Goal: Task Accomplishment & Management: Manage account settings

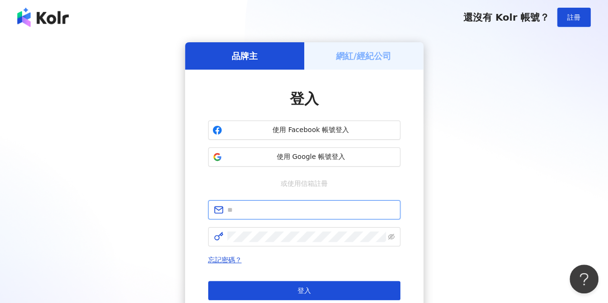
click at [301, 209] on input "text" at bounding box center [310, 210] width 167 height 11
click at [413, 191] on div "登入 使用 Facebook 帳號登入 使用 Google 帳號登入 或使用信箱註冊 忘記密碼？ 登入 還沒有 Kolr 帳號？ 立即註冊" at bounding box center [304, 204] width 238 height 269
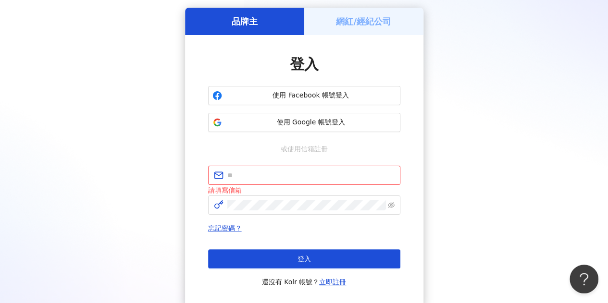
scroll to position [48, 0]
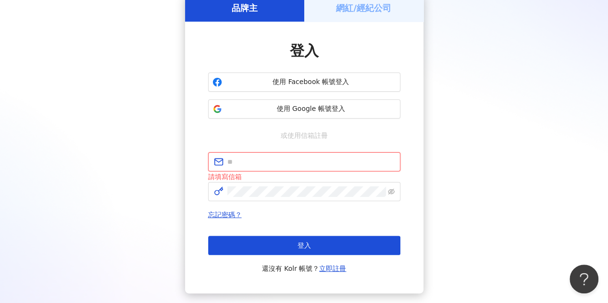
click at [251, 160] on input "text" at bounding box center [310, 162] width 167 height 11
type input "**********"
click at [412, 136] on div "**********" at bounding box center [304, 158] width 238 height 272
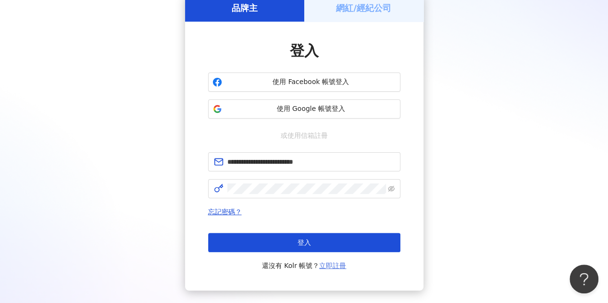
click at [335, 266] on link "立即註冊" at bounding box center [332, 266] width 27 height 8
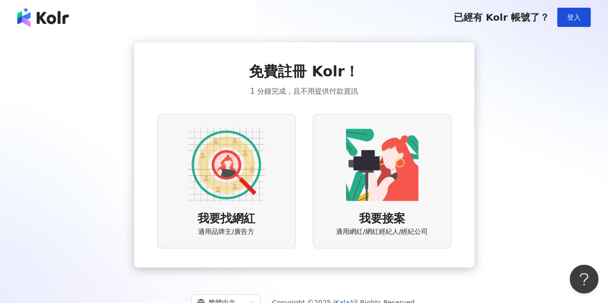
click at [230, 159] on img at bounding box center [226, 164] width 77 height 77
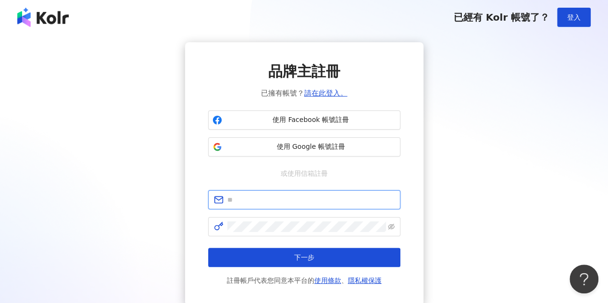
click at [260, 200] on input "text" at bounding box center [310, 200] width 167 height 11
type input "**********"
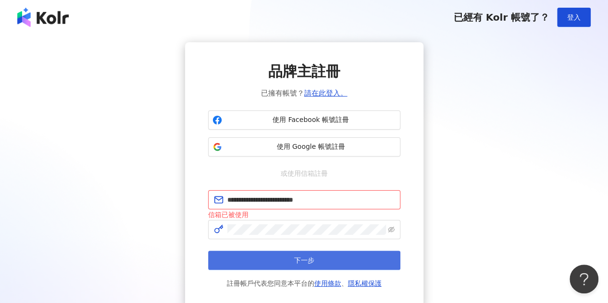
click at [293, 258] on button "下一步" at bounding box center [304, 260] width 192 height 19
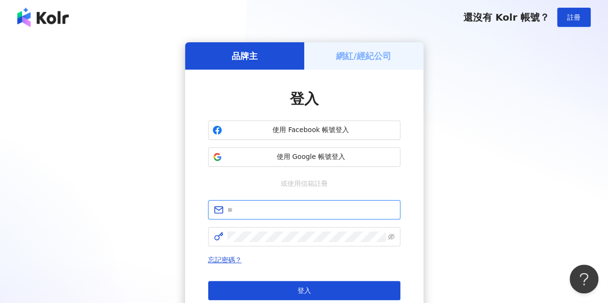
click at [248, 214] on input "text" at bounding box center [310, 210] width 167 height 11
type input "**********"
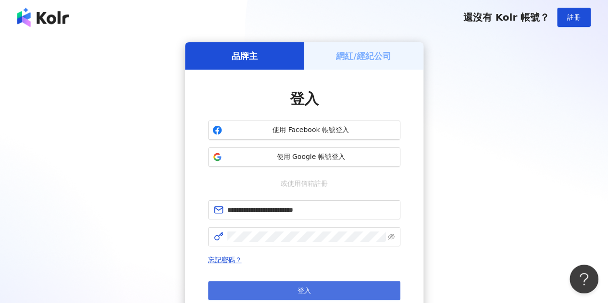
click at [298, 288] on span "登入" at bounding box center [303, 291] width 13 height 8
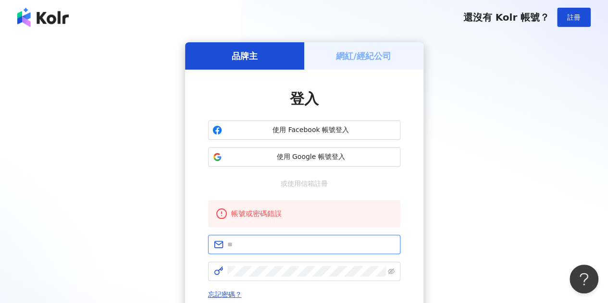
click at [240, 248] on input "text" at bounding box center [310, 244] width 167 height 11
click at [229, 289] on span "忘記密碼？" at bounding box center [304, 295] width 192 height 12
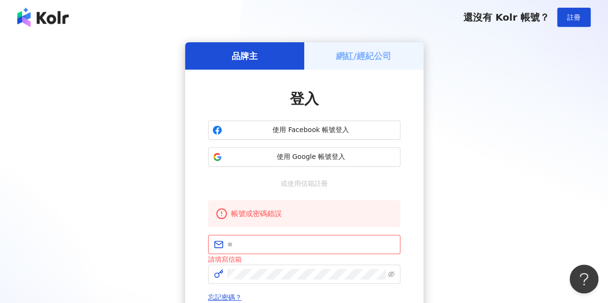
click at [229, 292] on span "忘記密碼？" at bounding box center [304, 298] width 192 height 12
click at [229, 296] on link "忘記密碼？" at bounding box center [225, 298] width 34 height 8
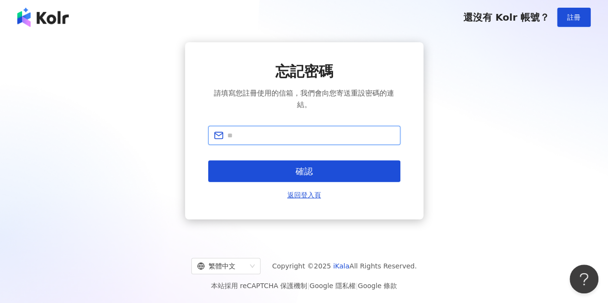
click at [273, 139] on input "text" at bounding box center [310, 135] width 167 height 11
type input "**********"
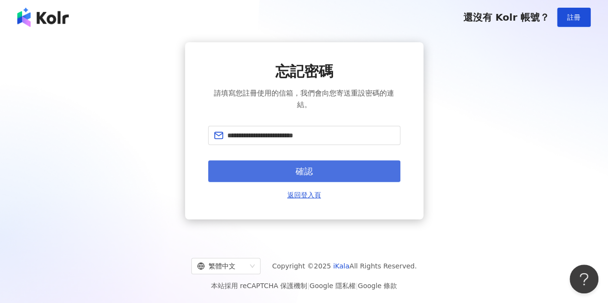
click at [280, 168] on button "確認" at bounding box center [304, 171] width 192 height 22
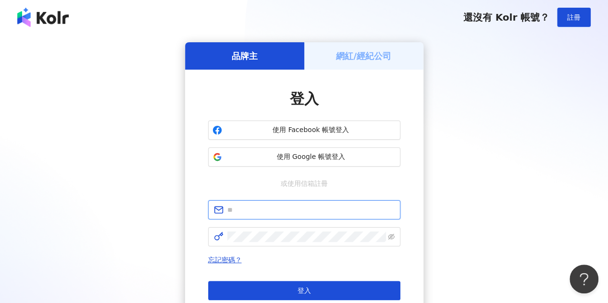
click at [268, 213] on input "text" at bounding box center [310, 210] width 167 height 11
type input "**********"
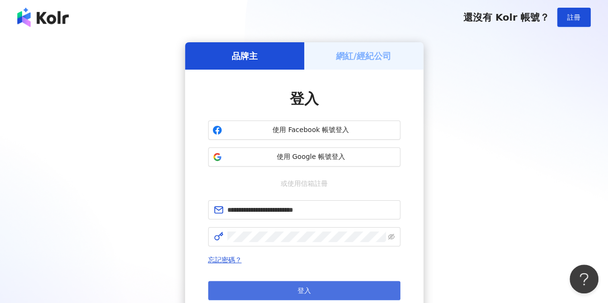
click at [283, 292] on button "登入" at bounding box center [304, 290] width 192 height 19
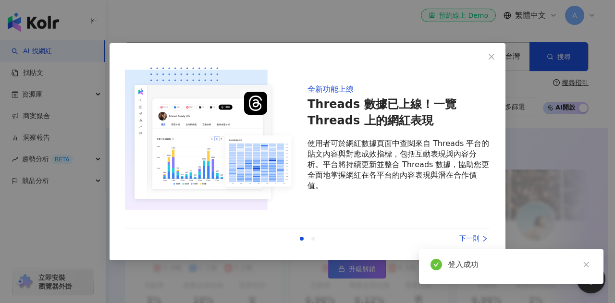
click at [461, 239] on div "下一則" at bounding box center [454, 239] width 72 height 11
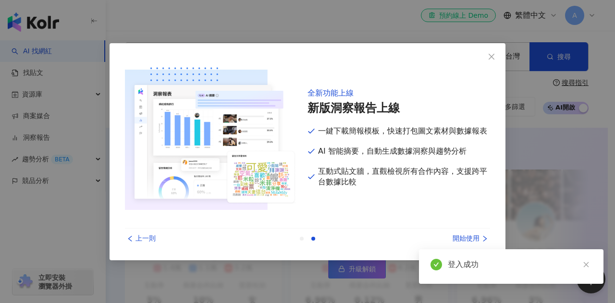
click at [461, 239] on div "開始使用" at bounding box center [454, 239] width 72 height 11
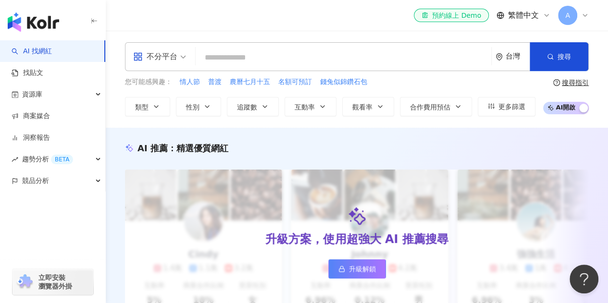
click at [586, 12] on icon at bounding box center [585, 16] width 8 height 8
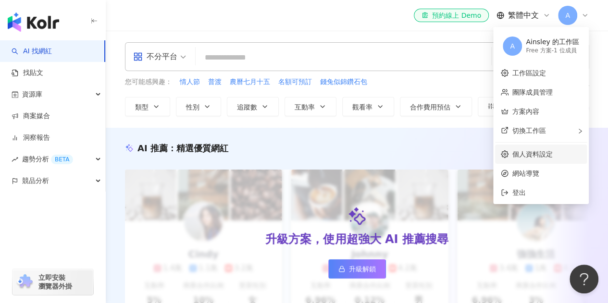
click at [536, 151] on link "個人資料設定" at bounding box center [532, 154] width 40 height 8
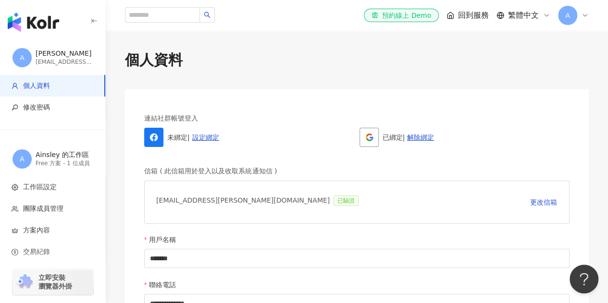
scroll to position [96, 0]
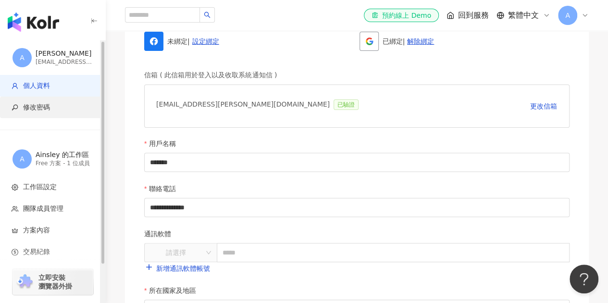
click at [27, 103] on span "修改密碼" at bounding box center [36, 108] width 27 height 10
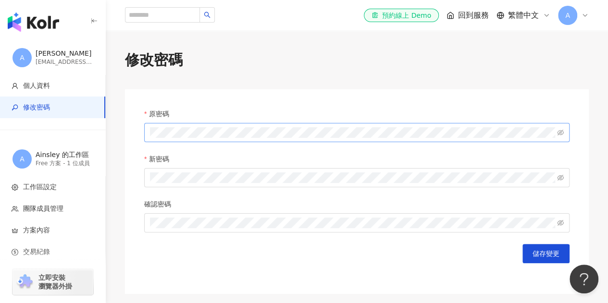
click at [176, 138] on span at bounding box center [356, 132] width 425 height 19
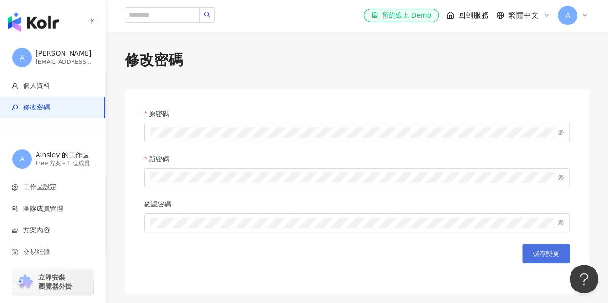
click at [553, 258] on span "儲存變更" at bounding box center [545, 254] width 27 height 8
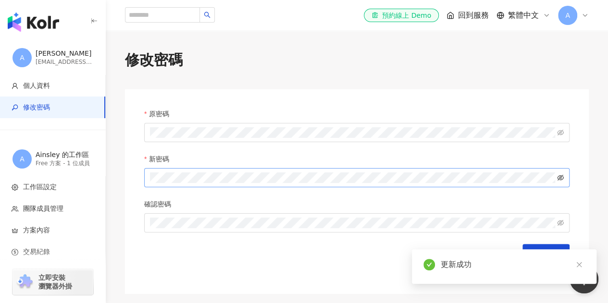
click at [563, 177] on icon "eye-invisible" at bounding box center [560, 178] width 7 height 6
click at [563, 177] on icon "eye" at bounding box center [560, 177] width 7 height 5
click at [576, 263] on icon "close" at bounding box center [579, 264] width 7 height 7
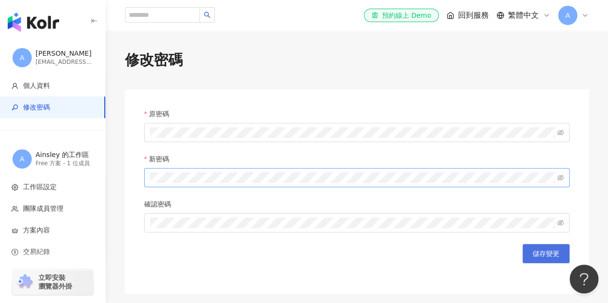
click at [544, 256] on span "儲存變更" at bounding box center [545, 254] width 27 height 8
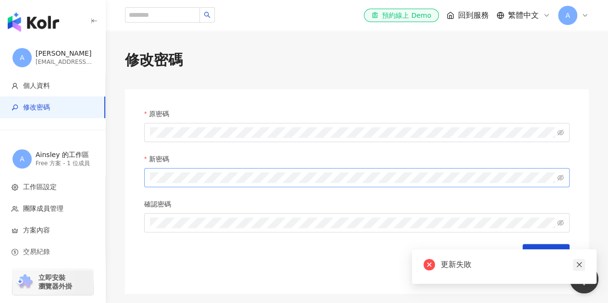
click at [579, 265] on icon "close" at bounding box center [579, 264] width 7 height 7
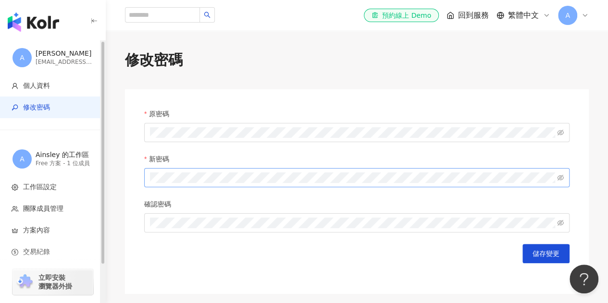
click at [49, 61] on div "ainsley.lee@starlike.com.tw" at bounding box center [65, 62] width 58 height 8
click at [47, 49] on div "Ainsley" at bounding box center [65, 54] width 58 height 10
click at [32, 17] on img "button" at bounding box center [33, 21] width 51 height 19
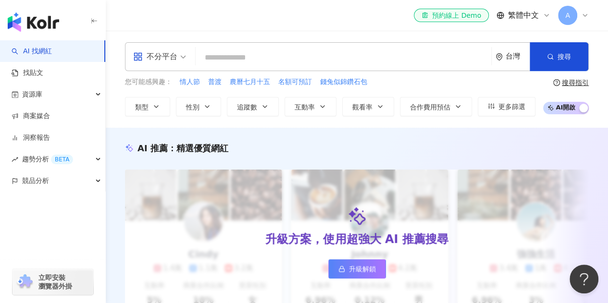
click at [584, 17] on icon at bounding box center [585, 16] width 8 height 8
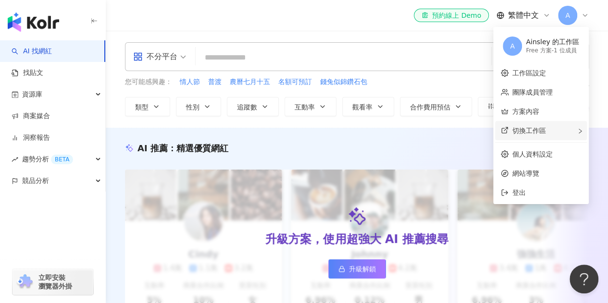
click at [552, 130] on div "切換工作區" at bounding box center [541, 130] width 92 height 19
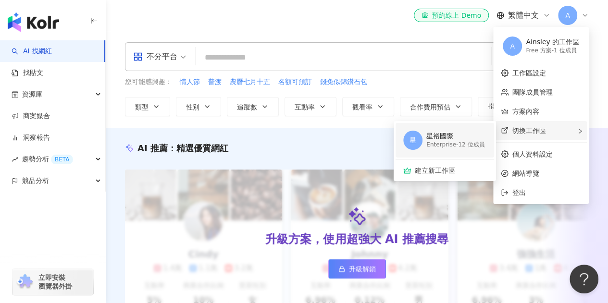
click at [463, 145] on div "Enterprise - 12 位成員" at bounding box center [455, 145] width 58 height 8
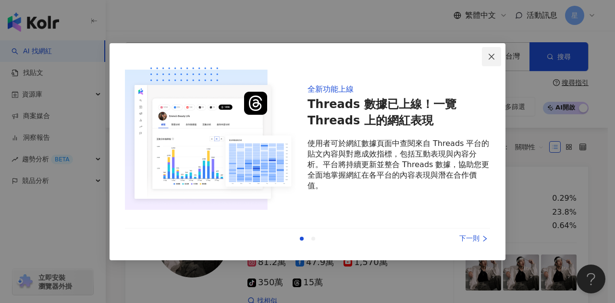
click at [490, 55] on icon "close" at bounding box center [492, 57] width 6 height 6
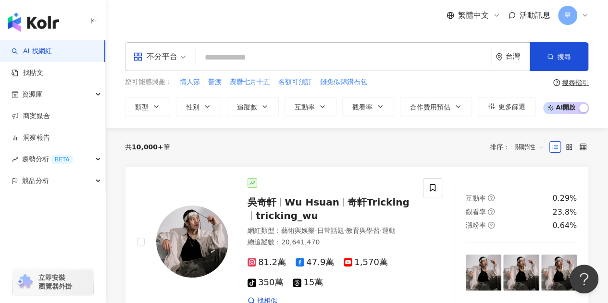
click at [589, 14] on div "繁體中文 活動訊息 星" at bounding box center [357, 15] width 502 height 31
click at [580, 16] on div "星" at bounding box center [573, 15] width 31 height 19
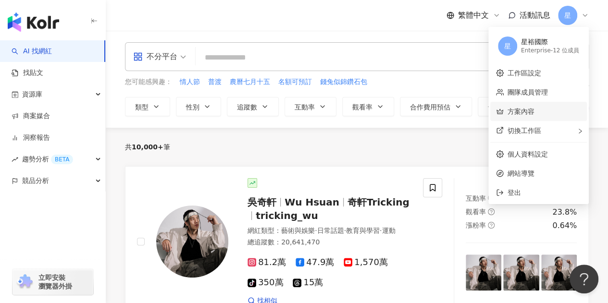
click at [528, 108] on link "方案內容" at bounding box center [520, 112] width 27 height 8
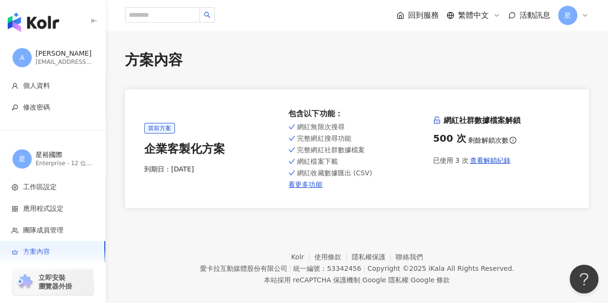
click at [509, 141] on icon "info-circle" at bounding box center [512, 140] width 7 height 7
click at [523, 68] on div "方案內容" at bounding box center [357, 60] width 464 height 20
click at [561, 11] on span "星" at bounding box center [567, 15] width 19 height 19
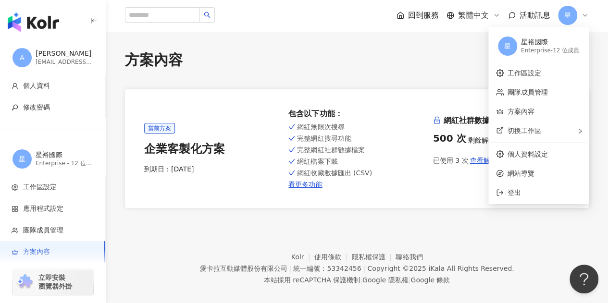
click at [544, 37] on div "星裕國際" at bounding box center [550, 42] width 58 height 10
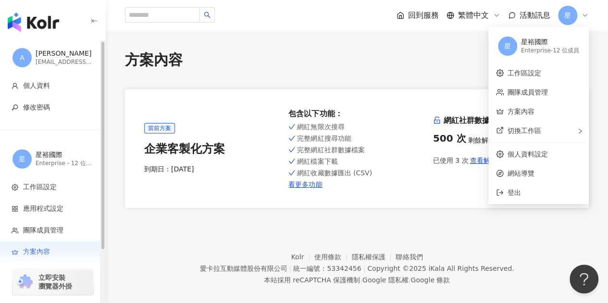
click at [26, 251] on div "立即安裝 瀏覽器外掛" at bounding box center [53, 276] width 106 height 54
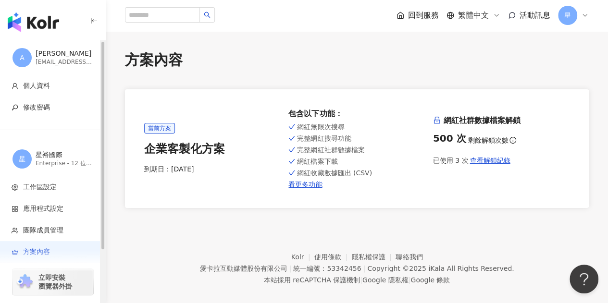
click at [42, 17] on img "button" at bounding box center [33, 21] width 51 height 19
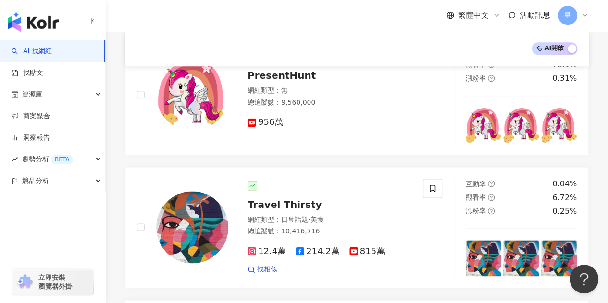
scroll to position [577, 0]
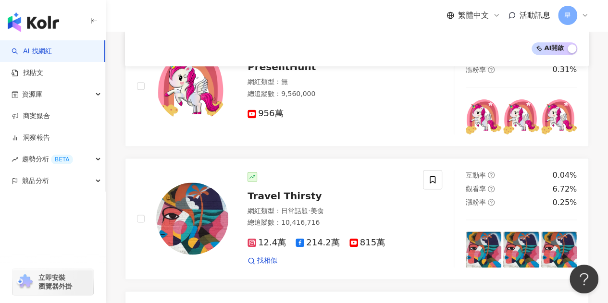
click at [72, 282] on div "立即安裝 瀏覽器外掛" at bounding box center [52, 282] width 81 height 26
